Goal: Information Seeking & Learning: Learn about a topic

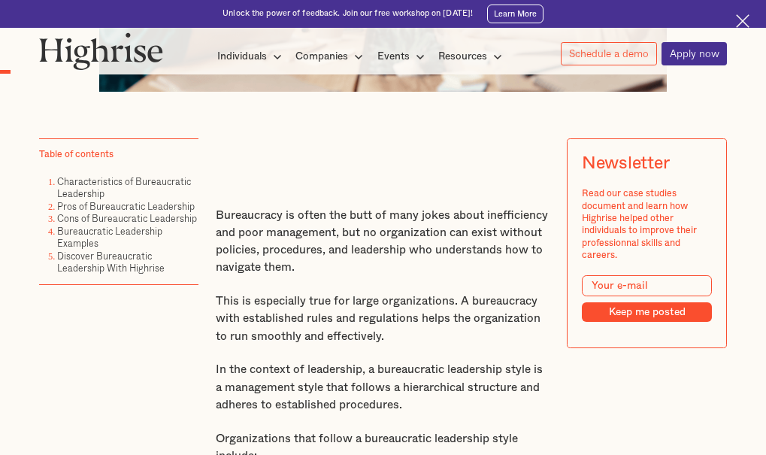
scroll to position [656, 0]
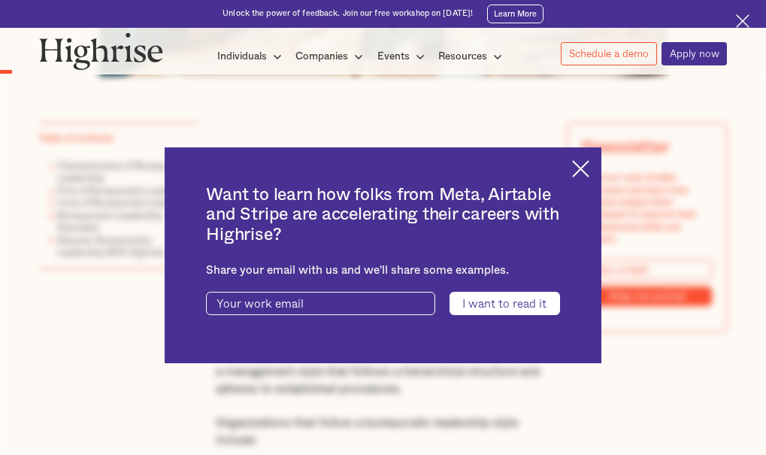
click at [589, 178] on div "Want to learn how folks from Meta, Airtable and Stripe are accelerating their c…" at bounding box center [384, 255] width 438 height 216
click at [589, 168] on img at bounding box center [580, 168] width 17 height 17
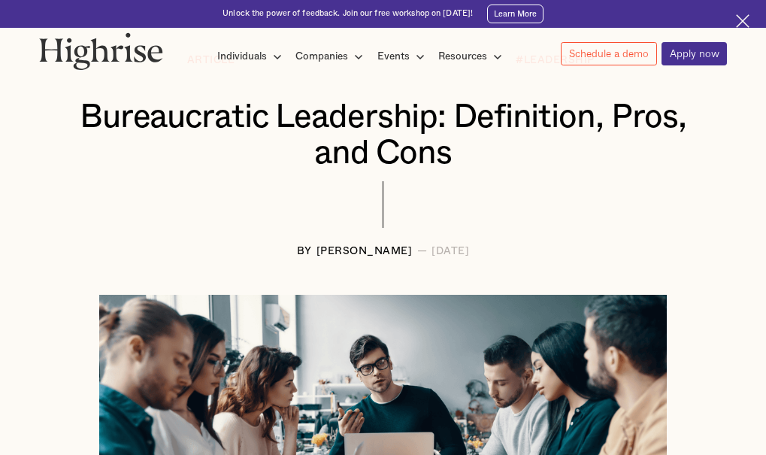
scroll to position [143, 0]
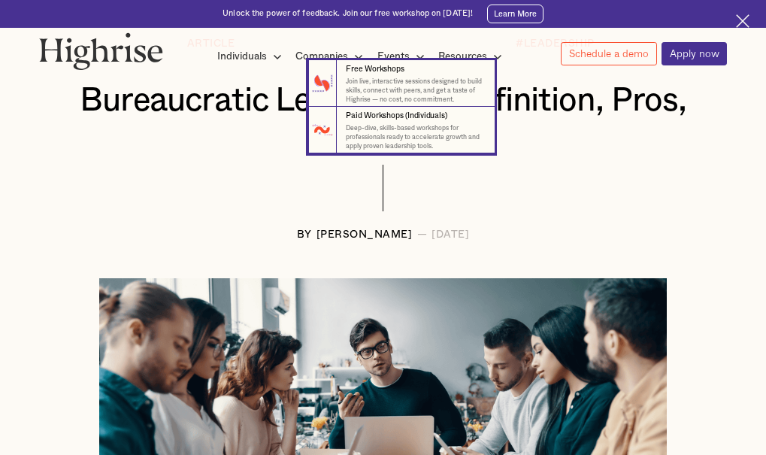
drag, startPoint x: 79, startPoint y: 99, endPoint x: 43, endPoint y: 108, distance: 37.0
click at [43, 108] on nav "7 Free Workshops Join live, interactive sessions designed to build skills, conn…" at bounding box center [383, 106] width 744 height 93
click at [65, 105] on nav "7 Free Workshops Join live, interactive sessions designed to build skills, conn…" at bounding box center [383, 106] width 744 height 93
drag, startPoint x: 65, startPoint y: 105, endPoint x: 106, endPoint y: 108, distance: 41.5
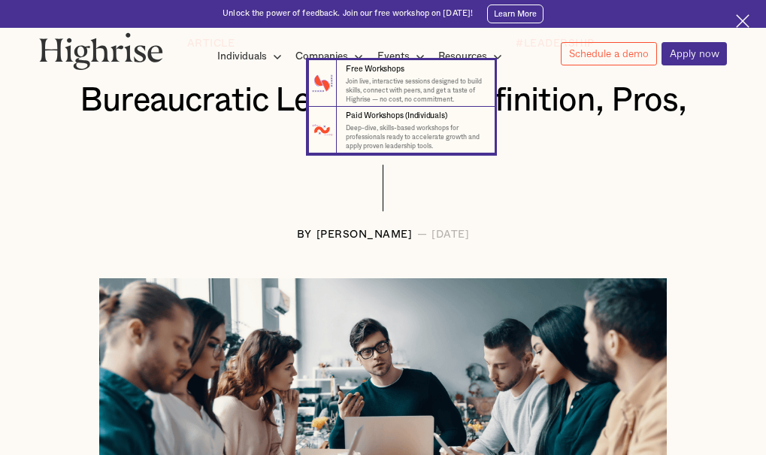
click at [106, 108] on nav "7 Free Workshops Join live, interactive sessions designed to build skills, conn…" at bounding box center [383, 106] width 744 height 93
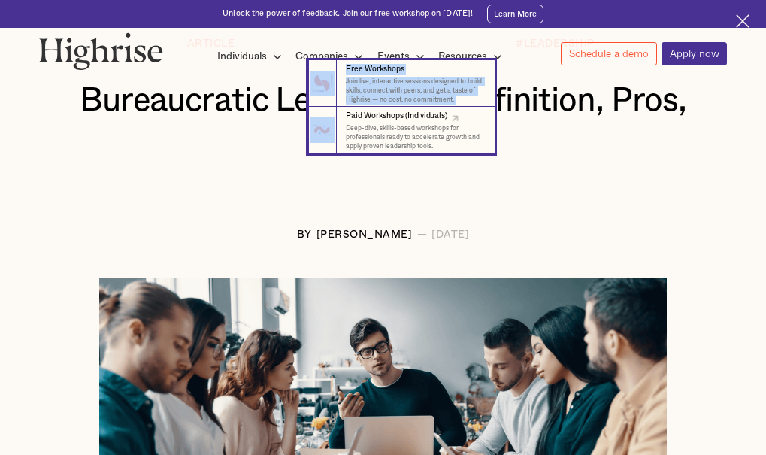
drag, startPoint x: 106, startPoint y: 108, endPoint x: 329, endPoint y: 132, distance: 224.5
click at [329, 132] on nav "7 Free Workshops Join live, interactive sessions designed to build skills, conn…" at bounding box center [383, 106] width 744 height 93
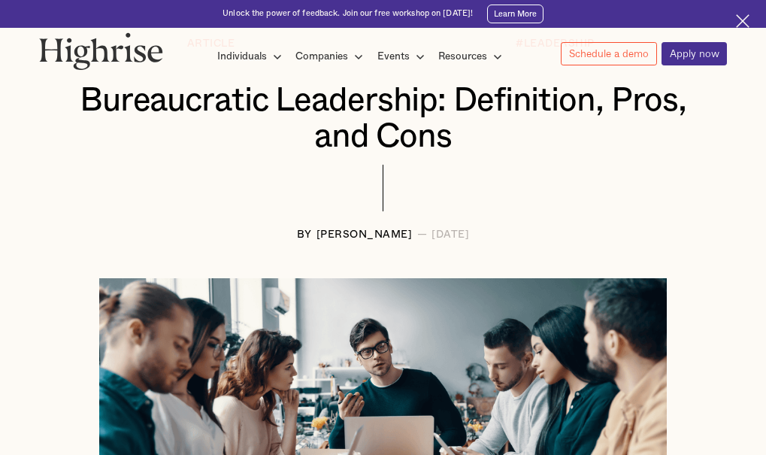
click at [425, 186] on div at bounding box center [383, 197] width 689 height 65
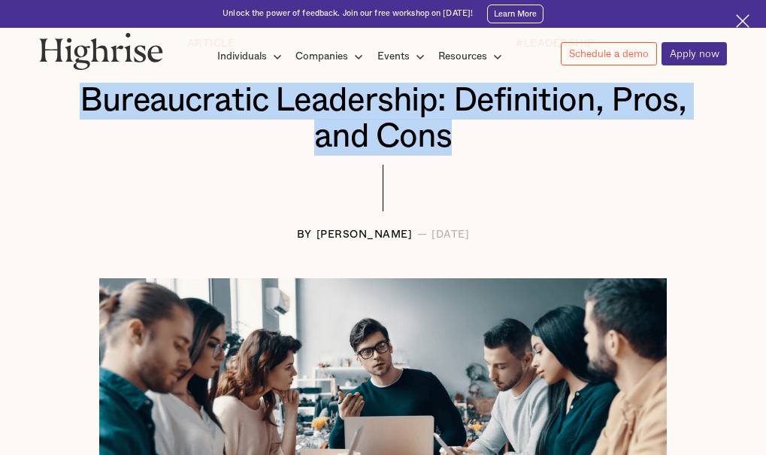
drag, startPoint x: 456, startPoint y: 150, endPoint x: 65, endPoint y: 86, distance: 395.6
click at [68, 86] on h1 "Bureaucratic Leadership: Definition, Pros, and Cons" at bounding box center [382, 119] width 629 height 73
copy h1 "Bureaucratic Leadership: Definition, Pros, and Cons"
